Goal: Task Accomplishment & Management: Manage account settings

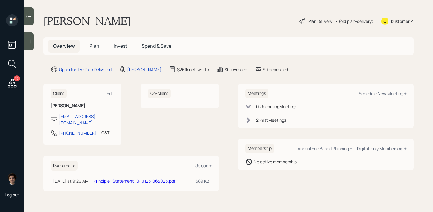
click at [318, 22] on div "Plan Delivery" at bounding box center [320, 21] width 24 height 6
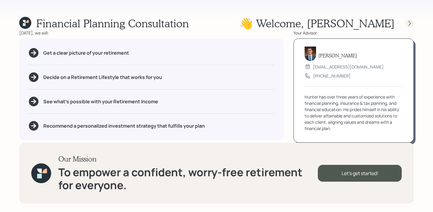
click at [409, 23] on icon at bounding box center [410, 23] width 6 height 6
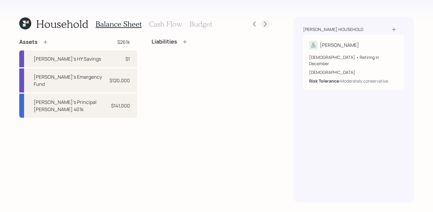
click at [268, 23] on icon at bounding box center [265, 24] width 6 height 6
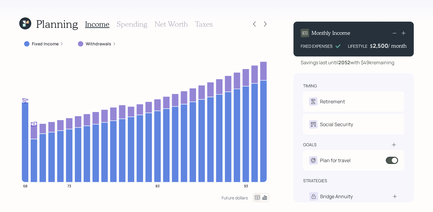
click at [110, 43] on label "Withdrawals" at bounding box center [99, 44] width 26 height 6
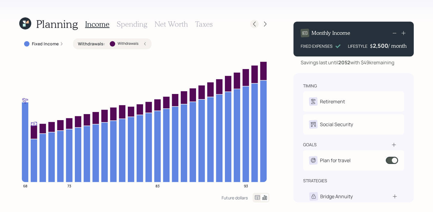
click at [255, 24] on icon at bounding box center [255, 24] width 6 height 6
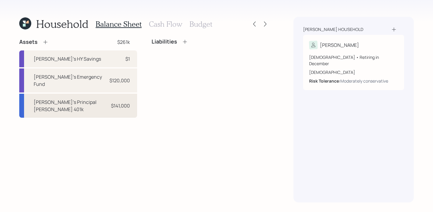
click at [93, 94] on div "[PERSON_NAME]'s Principal [PERSON_NAME] 401k $141,000" at bounding box center [78, 106] width 118 height 24
select select "roth_401k"
select select "balanced"
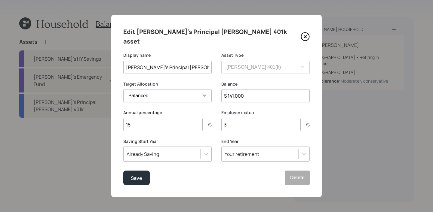
click at [305, 36] on icon at bounding box center [305, 37] width 2 height 2
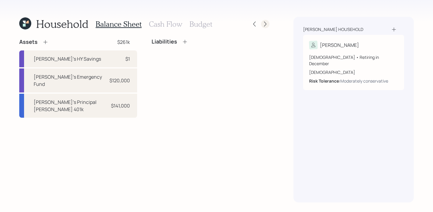
click at [268, 23] on icon at bounding box center [265, 24] width 6 height 6
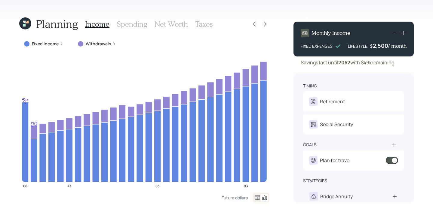
click at [396, 35] on icon at bounding box center [394, 32] width 7 height 7
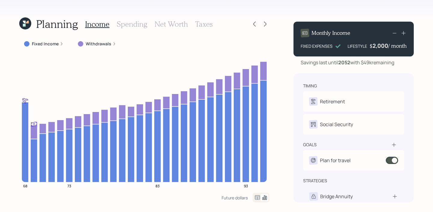
click at [396, 35] on icon at bounding box center [394, 32] width 7 height 7
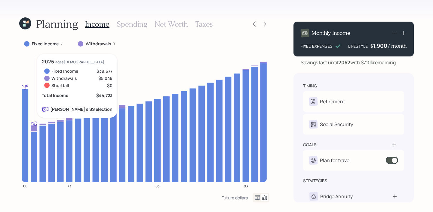
click at [32, 128] on icon at bounding box center [33, 128] width 7 height 6
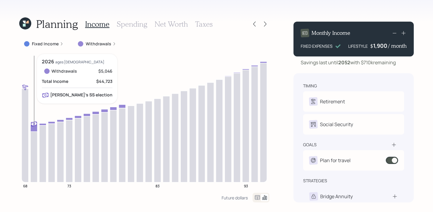
click at [32, 128] on icon at bounding box center [33, 128] width 7 height 6
